Goal: Entertainment & Leisure: Consume media (video, audio)

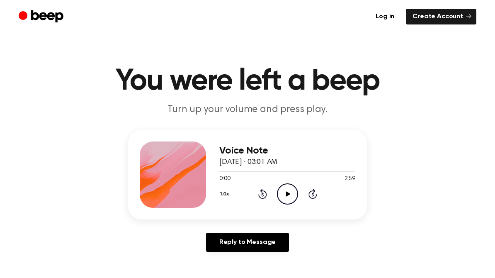
click at [295, 192] on icon "Play Audio" at bounding box center [287, 193] width 21 height 21
click at [223, 191] on button "1.0x" at bounding box center [225, 194] width 13 height 14
click at [238, 272] on span "1.5x" at bounding box center [233, 274] width 10 height 9
click at [287, 197] on icon "Play Audio" at bounding box center [287, 193] width 21 height 21
click at [289, 193] on icon "Pause Audio" at bounding box center [287, 193] width 21 height 21
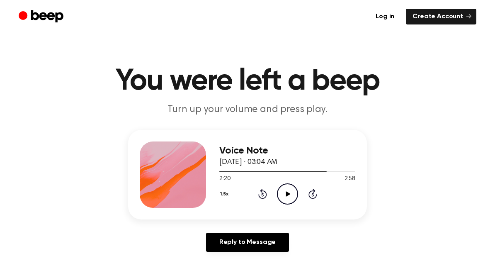
click at [285, 196] on icon "Play Audio" at bounding box center [287, 193] width 21 height 21
click at [285, 191] on icon "Play Audio" at bounding box center [287, 193] width 21 height 21
